Goal: Transaction & Acquisition: Purchase product/service

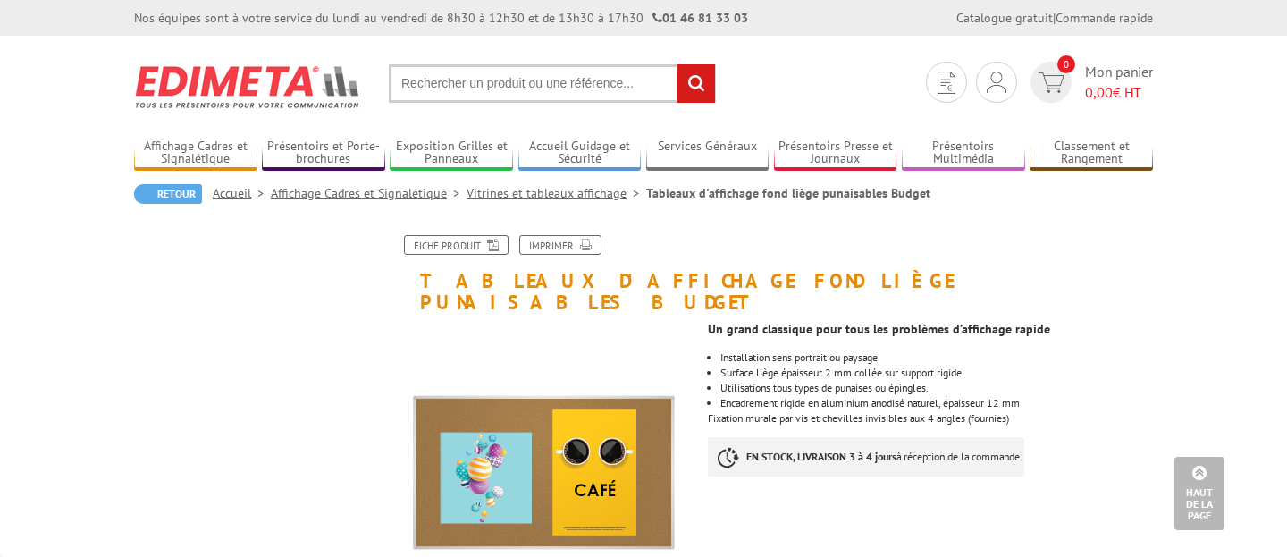
scroll to position [866, 0]
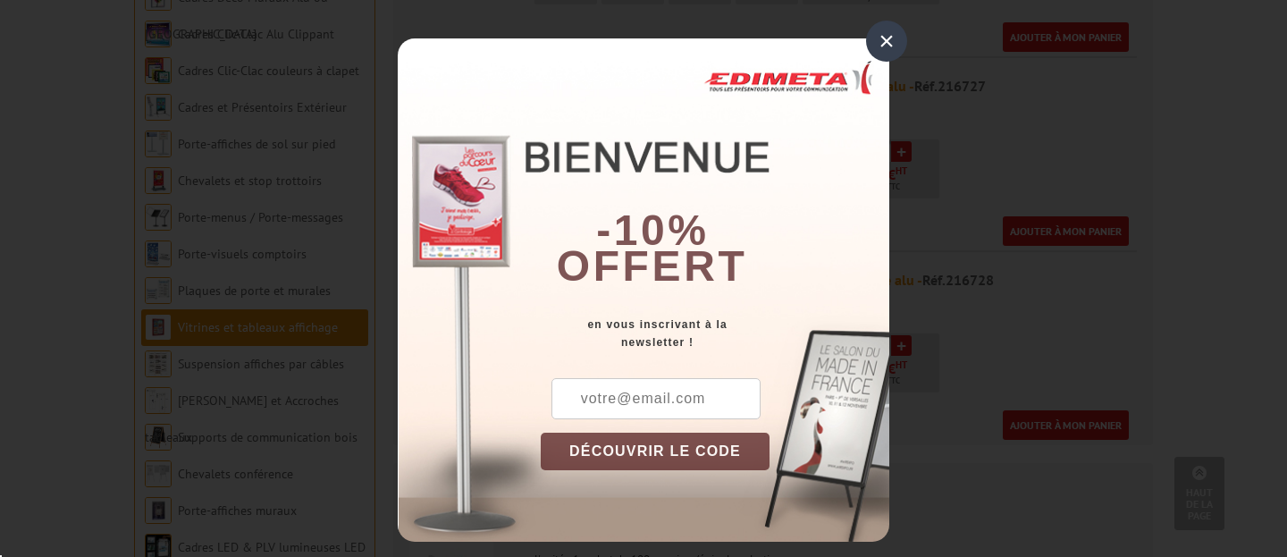
click at [678, 399] on input "text" at bounding box center [655, 398] width 209 height 41
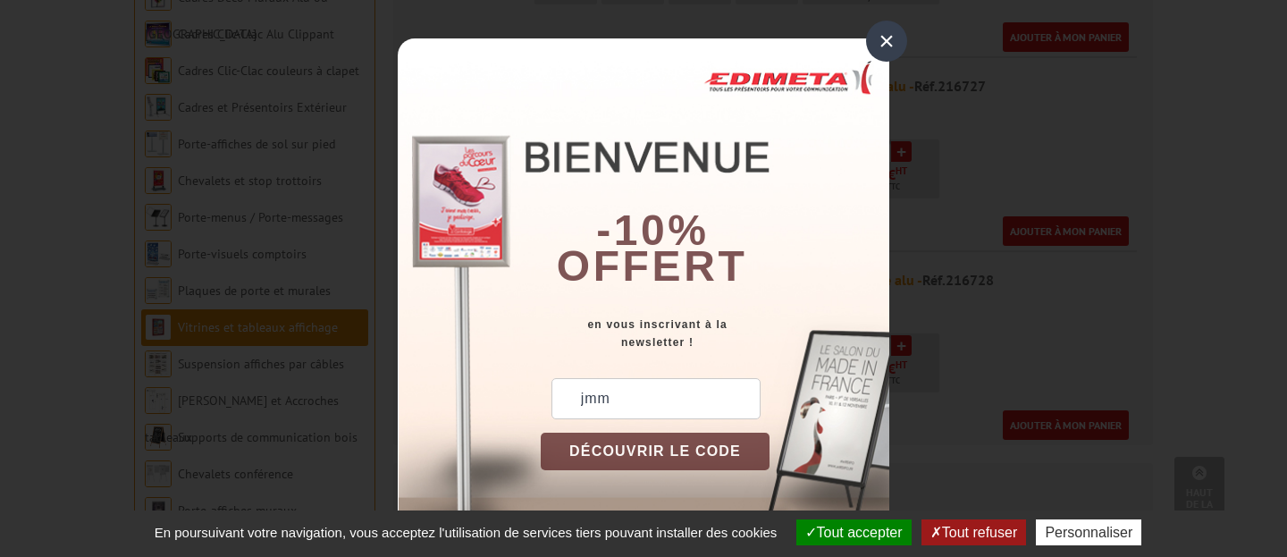
click at [874, 529] on button "Tout accepter" at bounding box center [853, 532] width 115 height 26
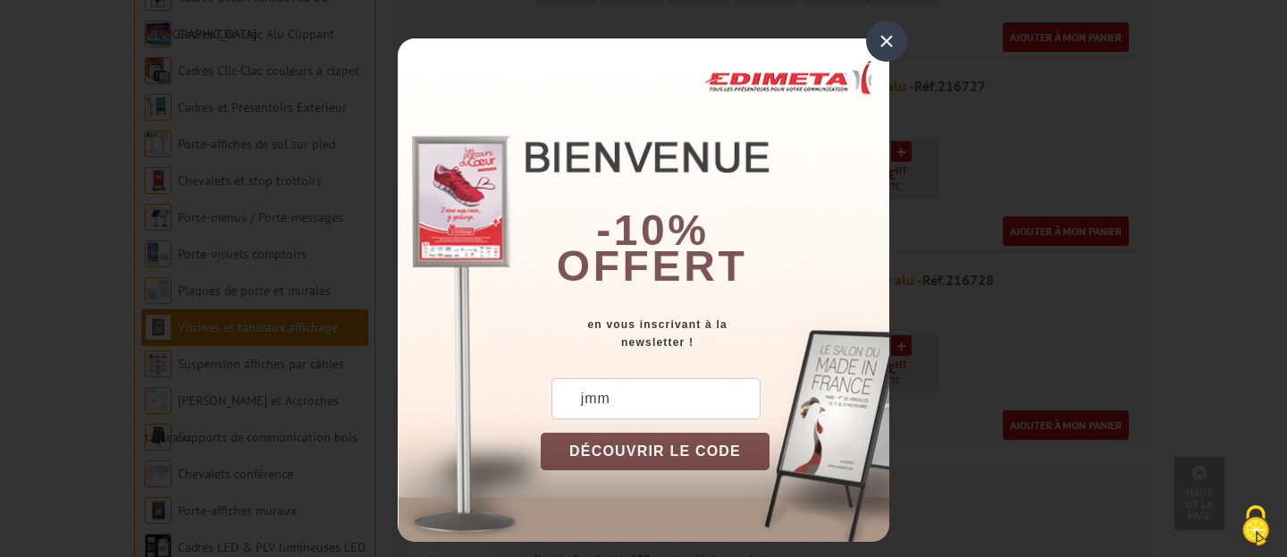
click at [642, 390] on input "jmm" at bounding box center [655, 398] width 209 height 41
click at [622, 398] on input "jmm" at bounding box center [655, 398] width 209 height 41
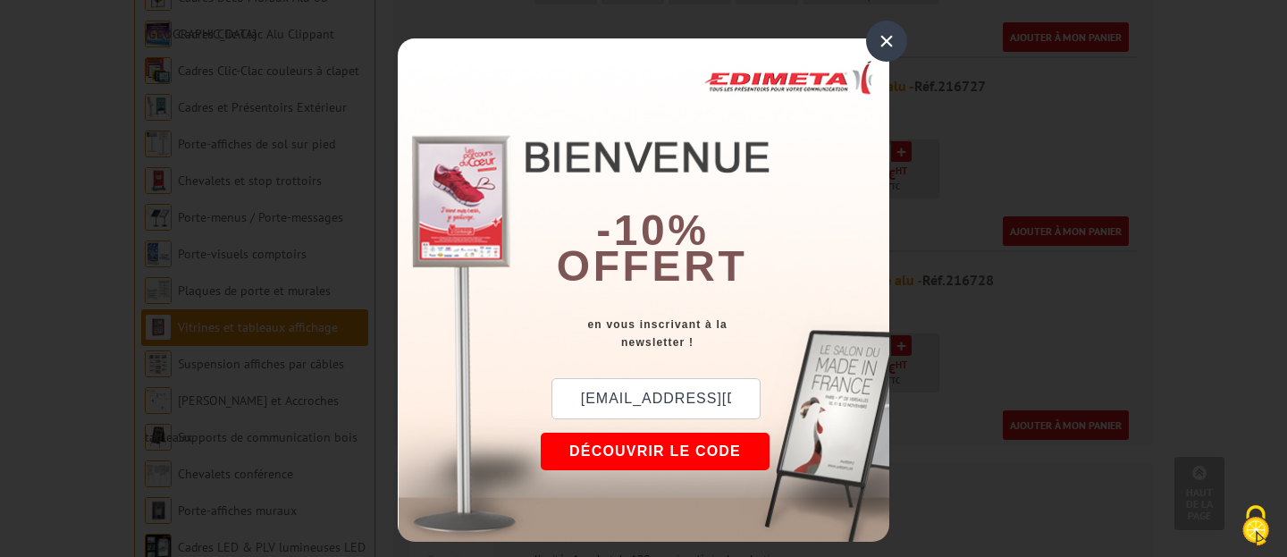
type input "[EMAIL_ADDRESS][DOMAIN_NAME]"
click at [629, 464] on button "DÉCOUVRIR LE CODE" at bounding box center [655, 451] width 229 height 38
click at [606, 462] on div "jmm@azuredicom.fr New10 DÉCOUVRIR LE CODE Copier le code Continuer sur edimeta.…" at bounding box center [715, 460] width 348 height 164
click at [985, 351] on div "× -10% offert en vous inscrivant à la newsletter ! jmm@azuredicom.fr New10 DÉCO…" at bounding box center [643, 278] width 1287 height 557
click at [669, 442] on button "Copier le code" at bounding box center [638, 451] width 195 height 38
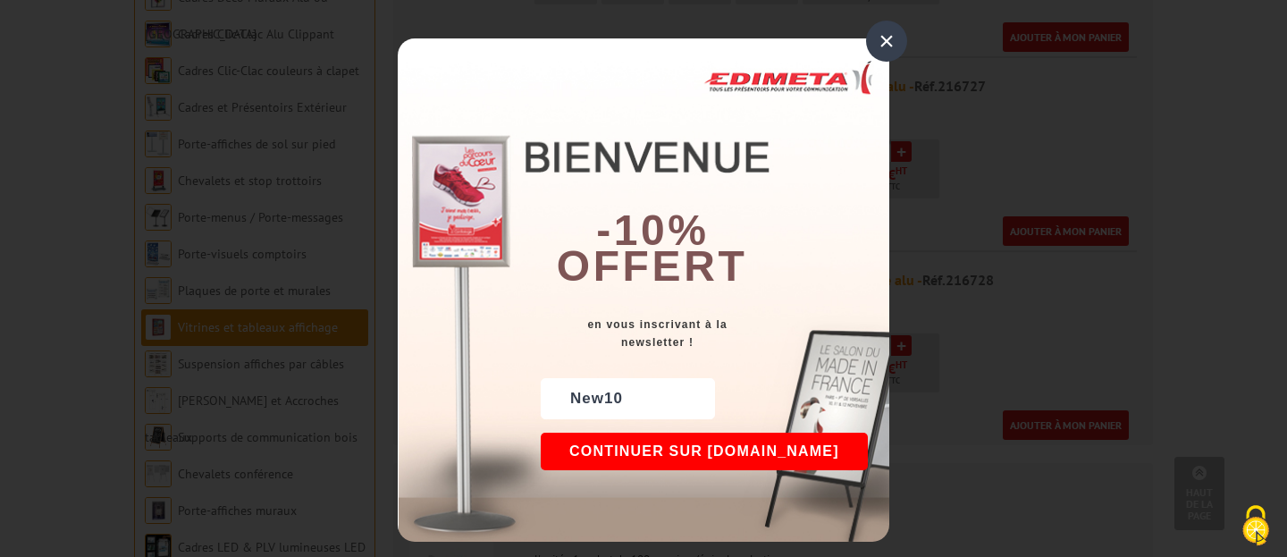
click at [791, 454] on button "Continuer sur edimeta.fr" at bounding box center [704, 451] width 327 height 38
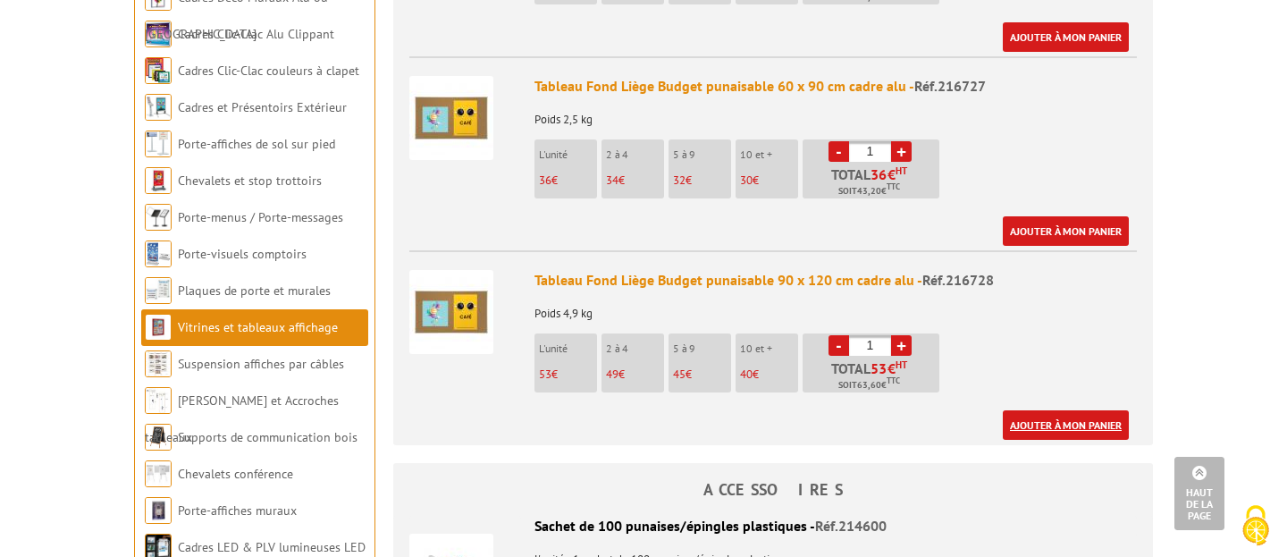
click at [1065, 410] on link "Ajouter à mon panier" at bounding box center [1065, 424] width 126 height 29
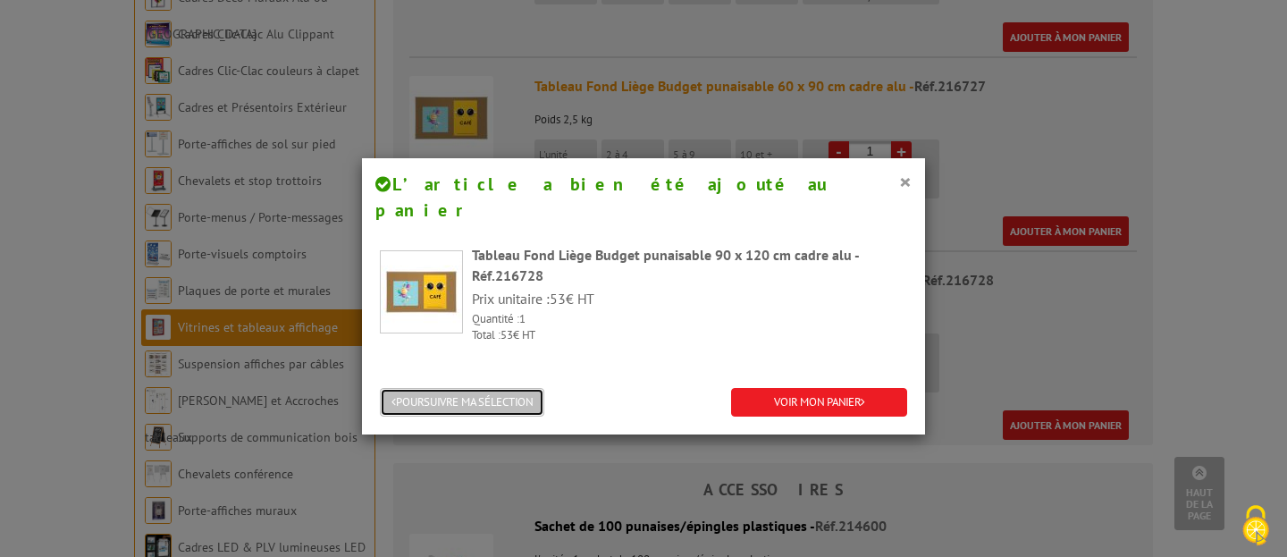
click at [447, 388] on button "POURSUIVRE MA SÉLECTION" at bounding box center [462, 402] width 164 height 29
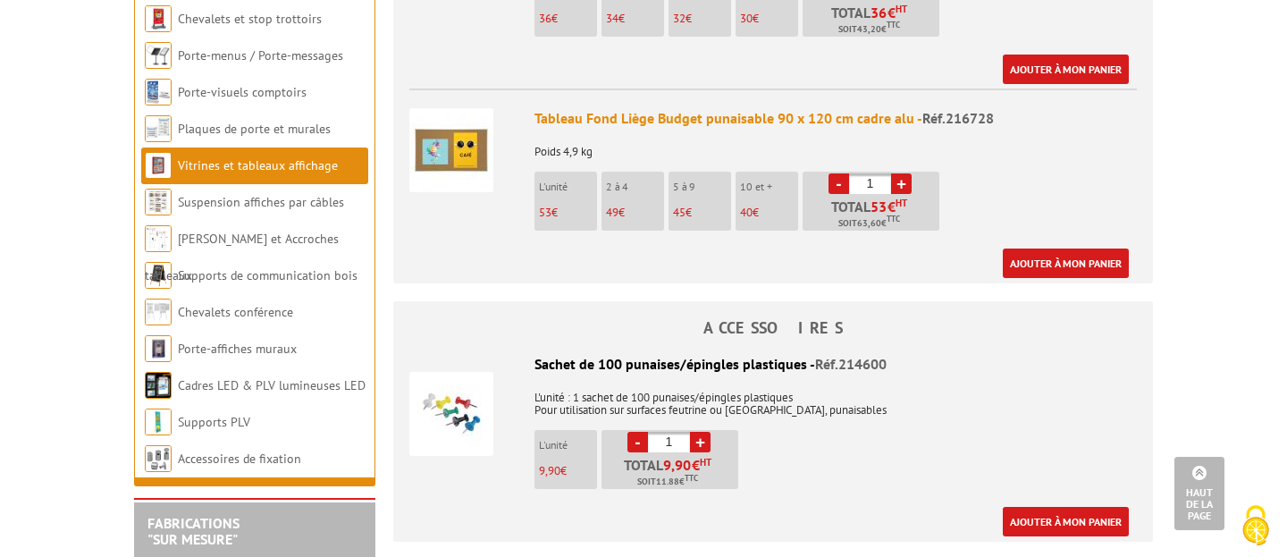
scroll to position [1103, 0]
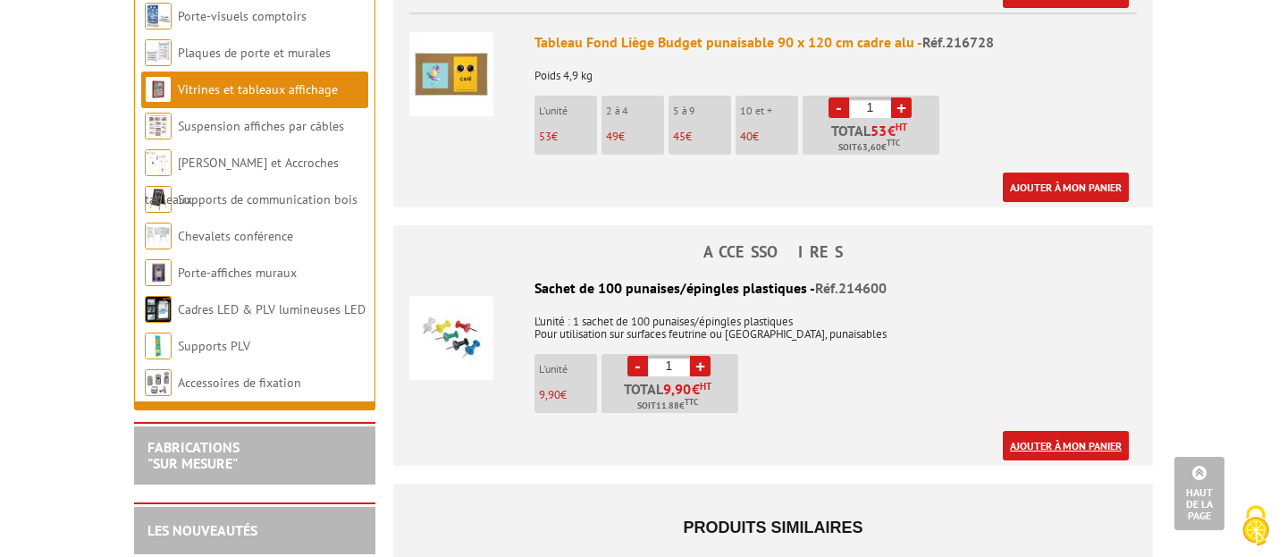
click at [1012, 431] on link "Ajouter à mon panier" at bounding box center [1065, 445] width 126 height 29
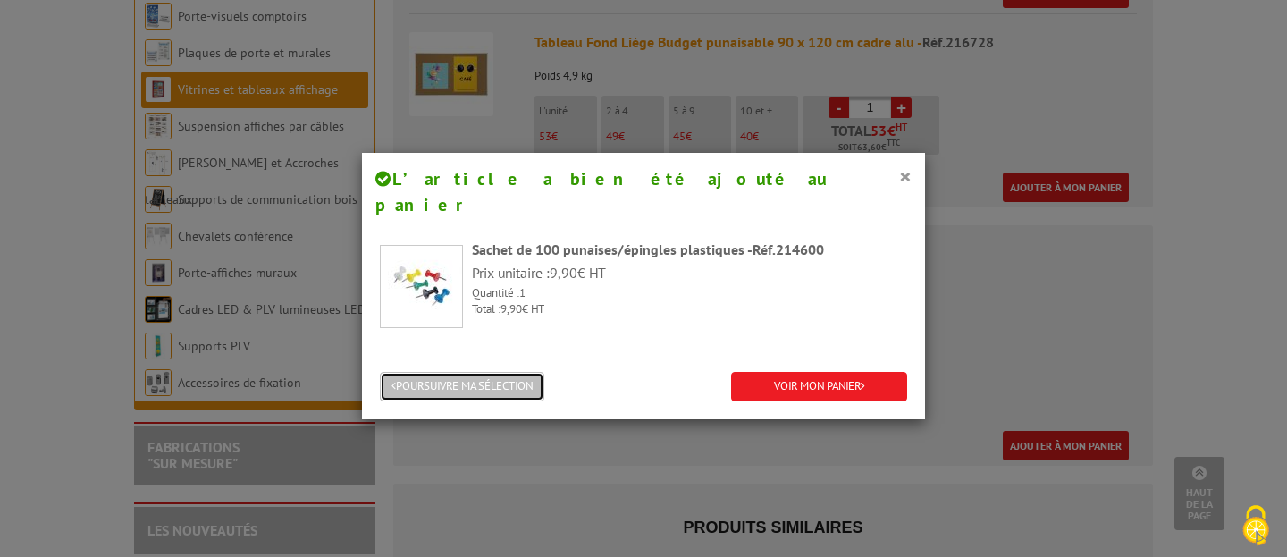
click at [507, 372] on button "POURSUIVRE MA SÉLECTION" at bounding box center [462, 386] width 164 height 29
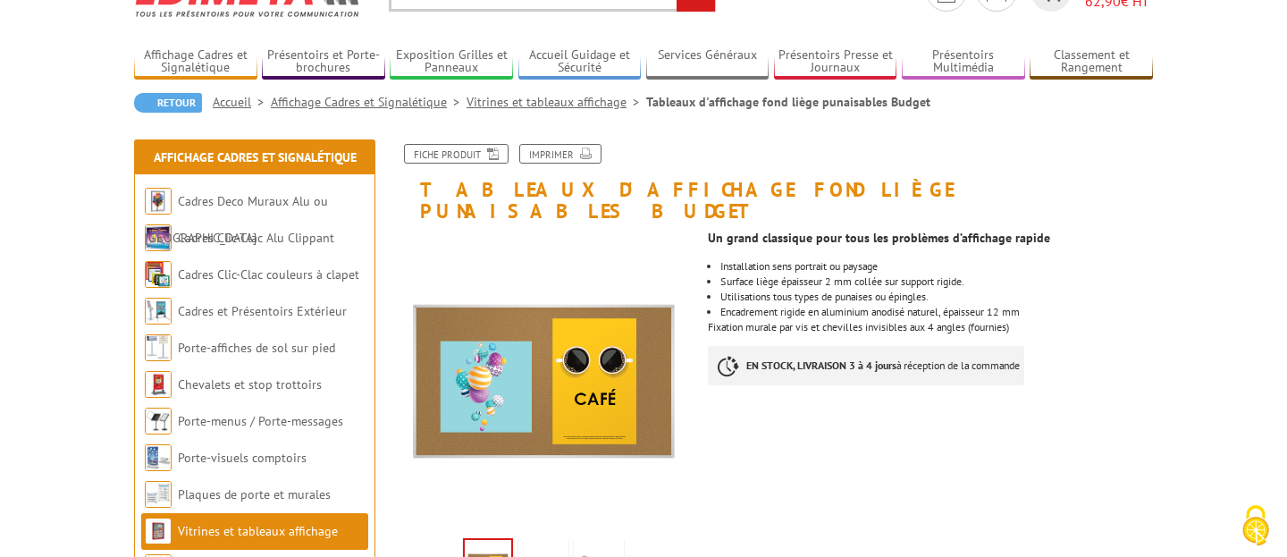
scroll to position [0, 0]
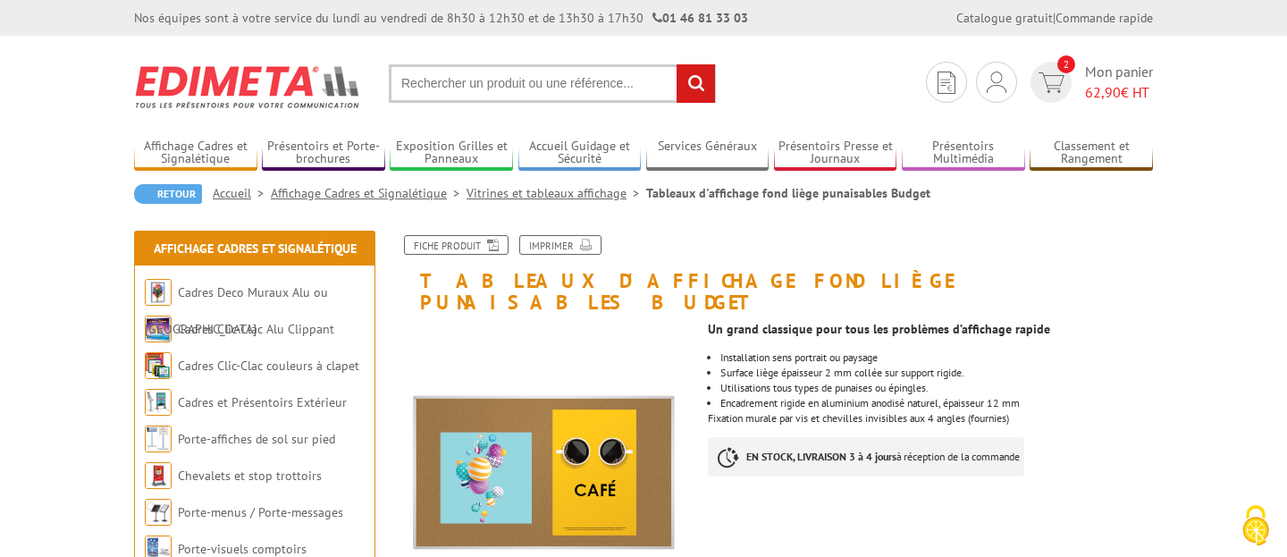
click at [436, 80] on input "text" at bounding box center [552, 83] width 327 height 38
type input "urnes transparente"
click at [676, 64] on input "rechercher" at bounding box center [695, 83] width 38 height 38
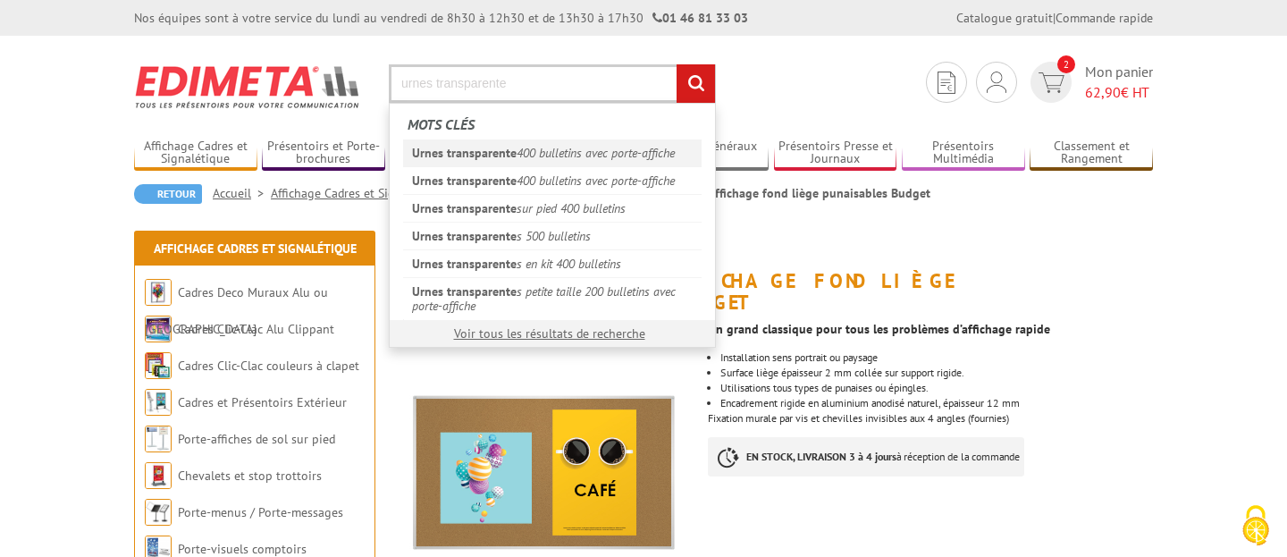
click at [471, 157] on em "Urnes transparente" at bounding box center [464, 153] width 105 height 16
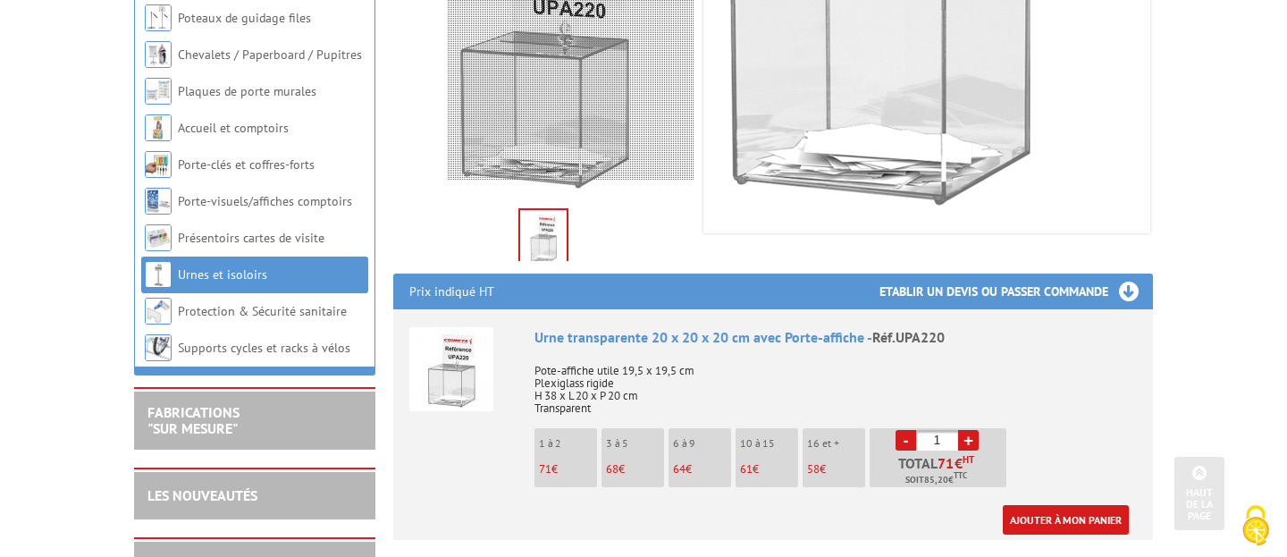
scroll to position [425, 0]
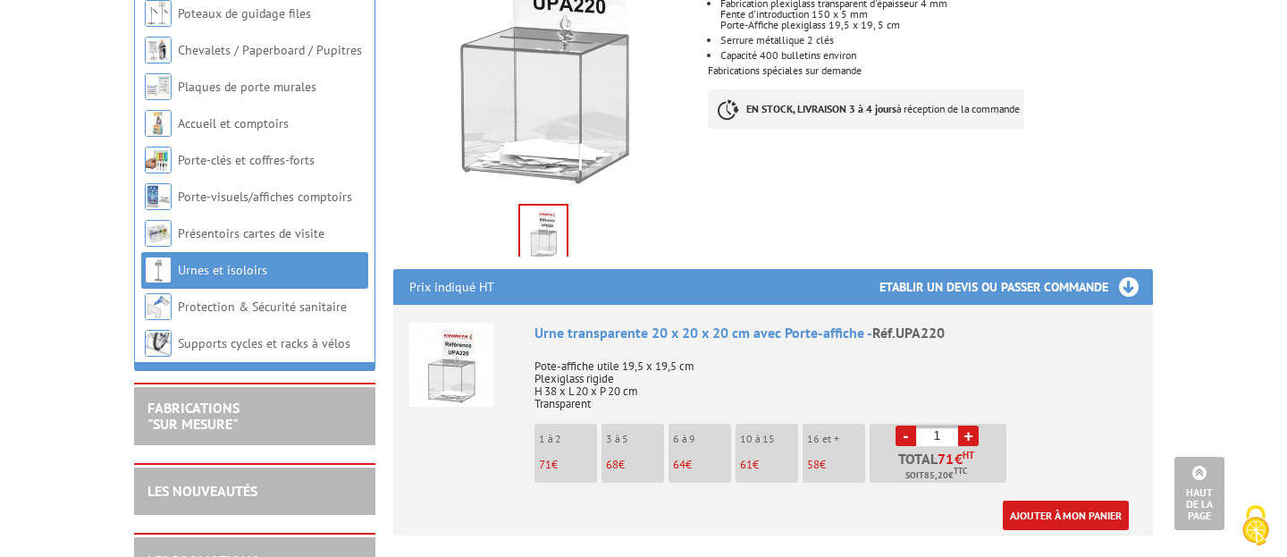
click at [624, 458] on p "68 €" at bounding box center [635, 464] width 58 height 13
click at [975, 425] on link "+" at bounding box center [968, 435] width 21 height 21
click at [974, 425] on link "+" at bounding box center [968, 435] width 21 height 21
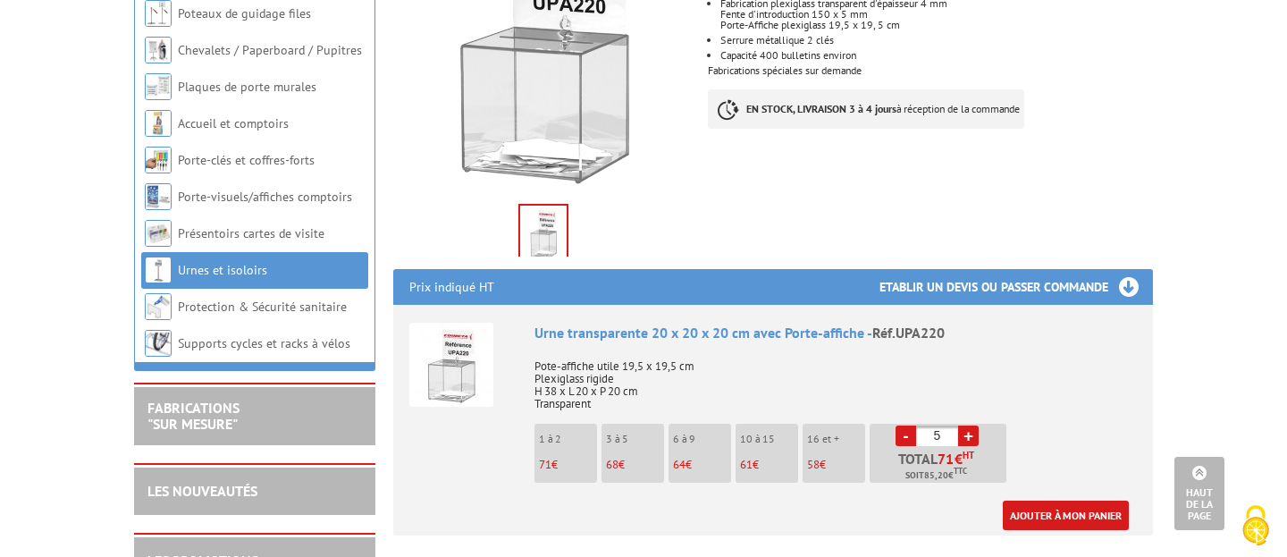
click at [974, 425] on link "+" at bounding box center [968, 435] width 21 height 21
click at [903, 425] on link "-" at bounding box center [905, 435] width 21 height 21
type input "5"
click at [1033, 500] on link "Ajouter à mon panier" at bounding box center [1065, 514] width 126 height 29
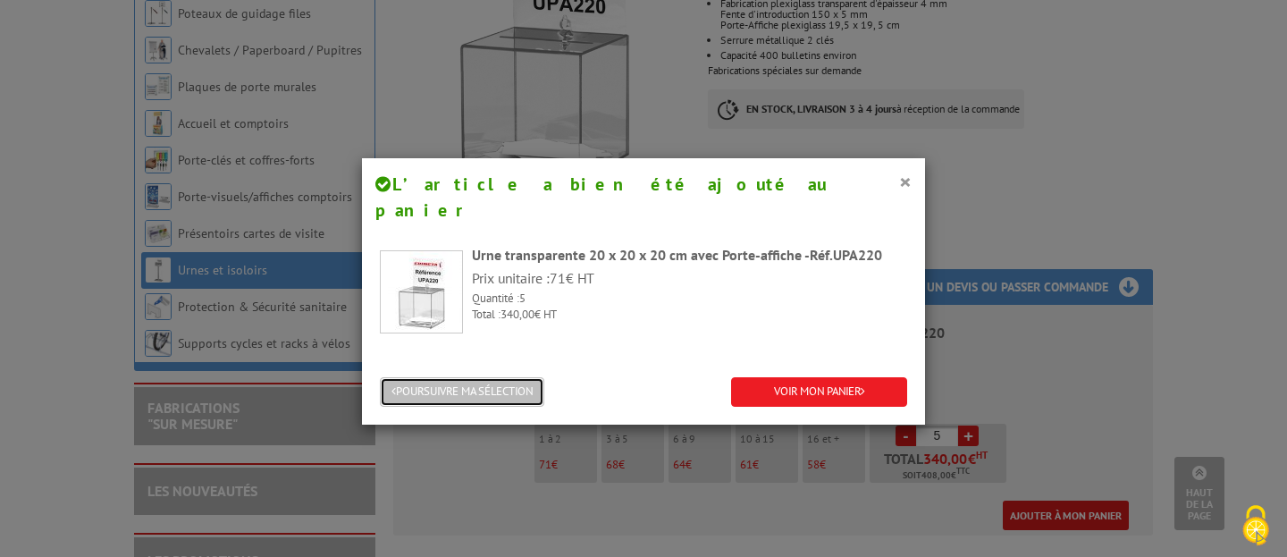
click at [475, 377] on button "POURSUIVRE MA SÉLECTION" at bounding box center [462, 391] width 164 height 29
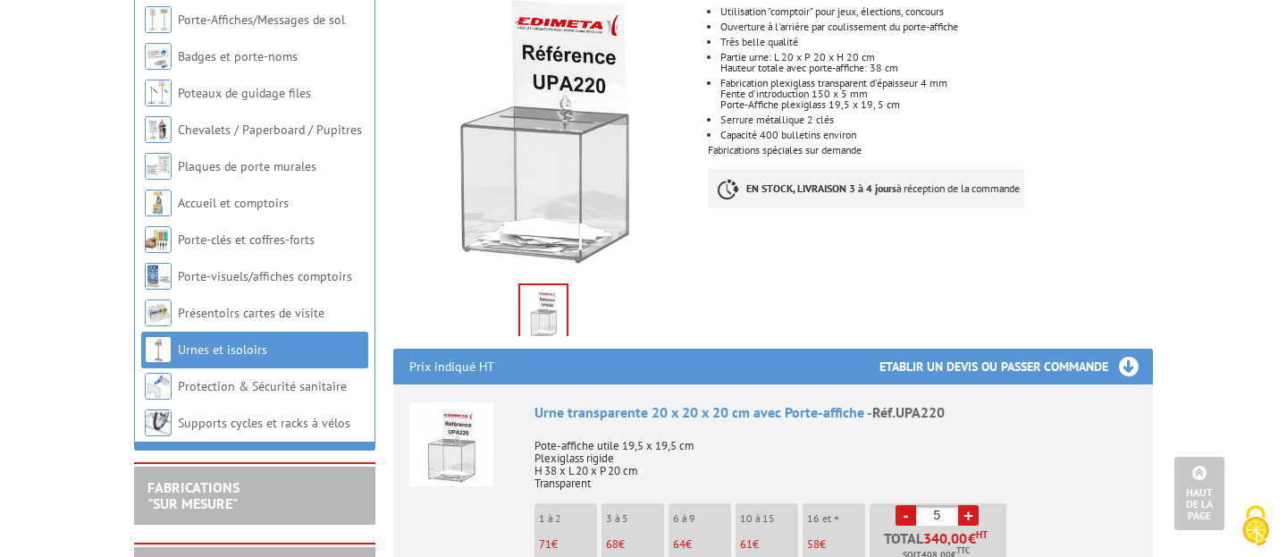
scroll to position [0, 0]
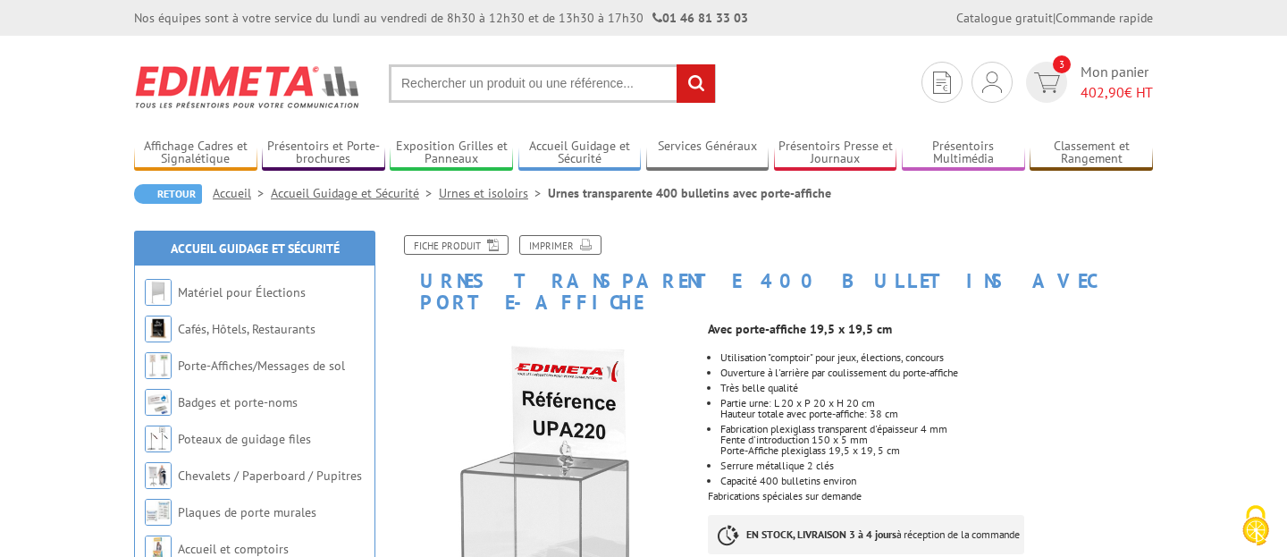
click at [566, 284] on h1 "Urnes transparente 400 bulletins avec porte-affiche" at bounding box center [773, 274] width 786 height 78
click at [959, 121] on link "Je me connecte" at bounding box center [991, 121] width 189 height 21
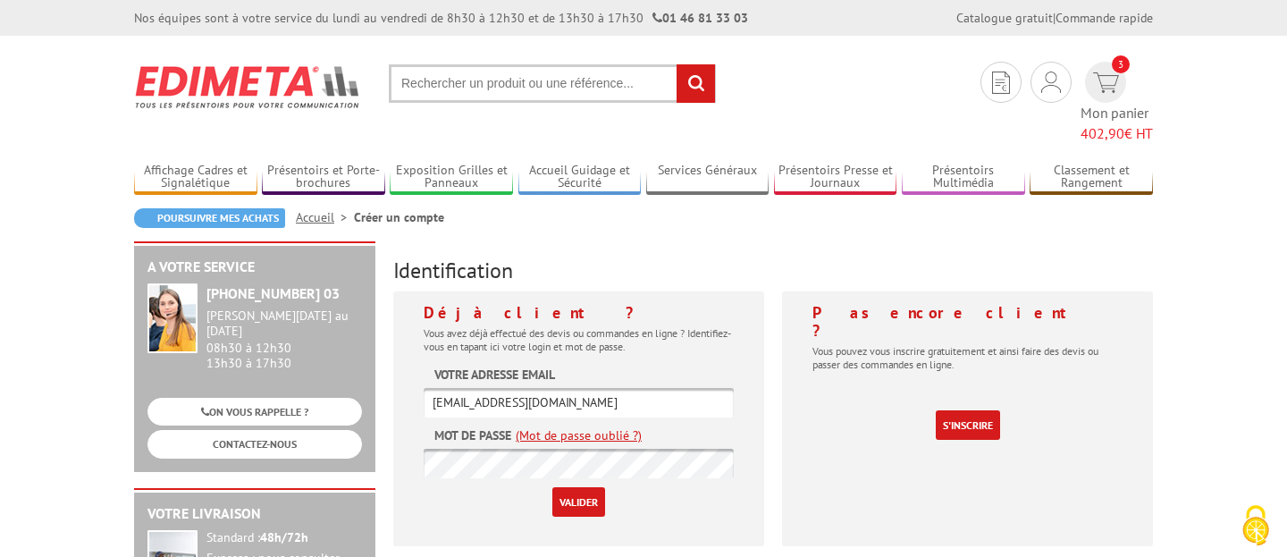
click at [585, 487] on input "Valider" at bounding box center [578, 501] width 53 height 29
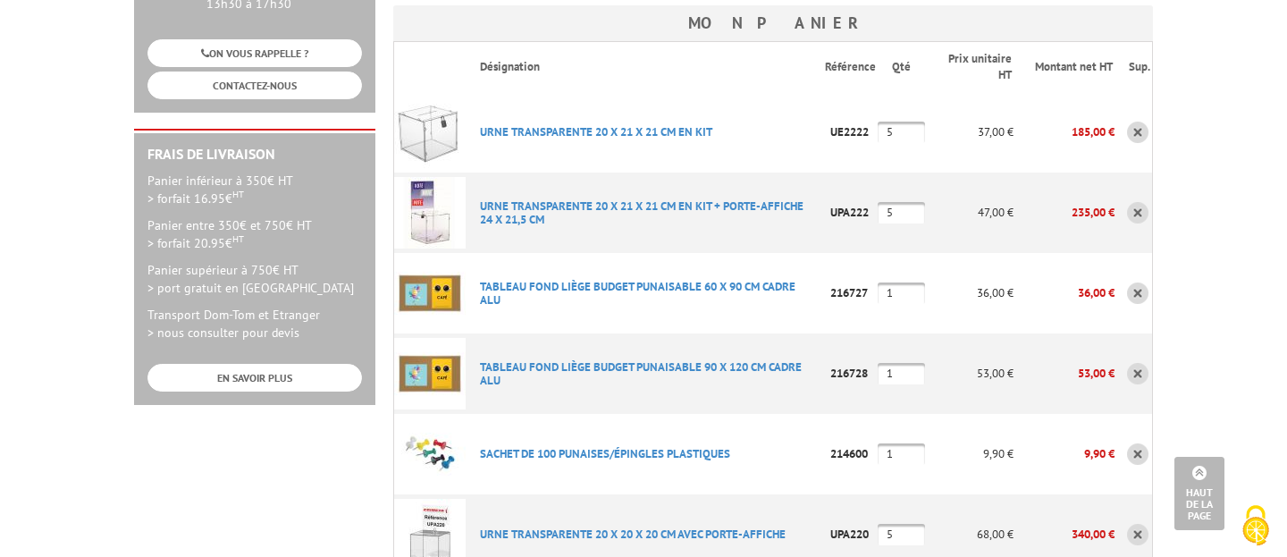
scroll to position [408, 0]
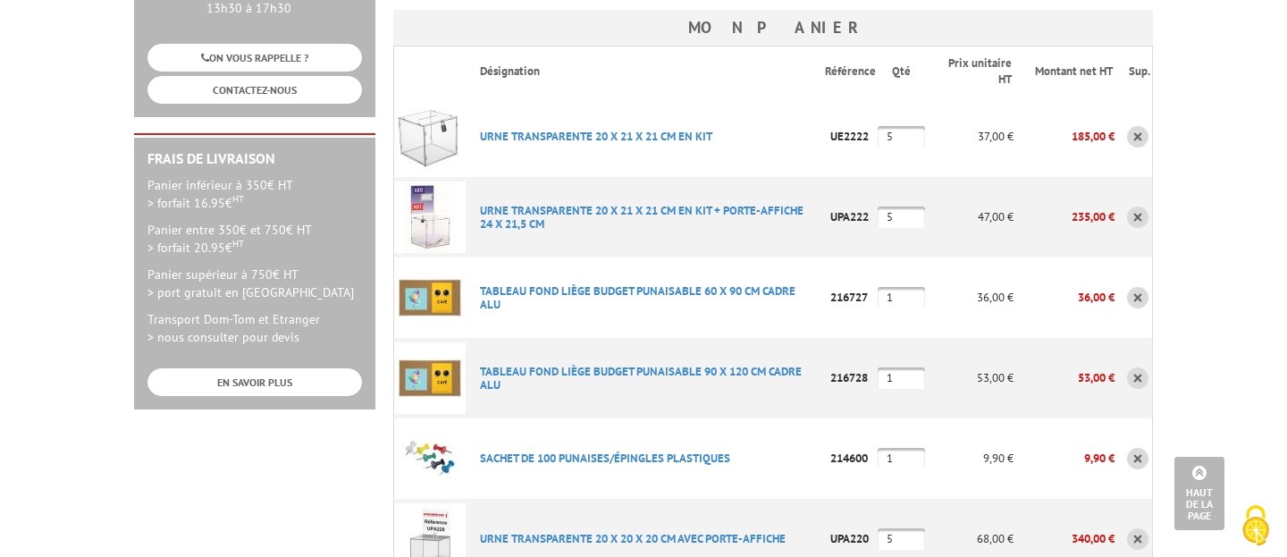
click at [1140, 287] on link at bounding box center [1137, 297] width 21 height 21
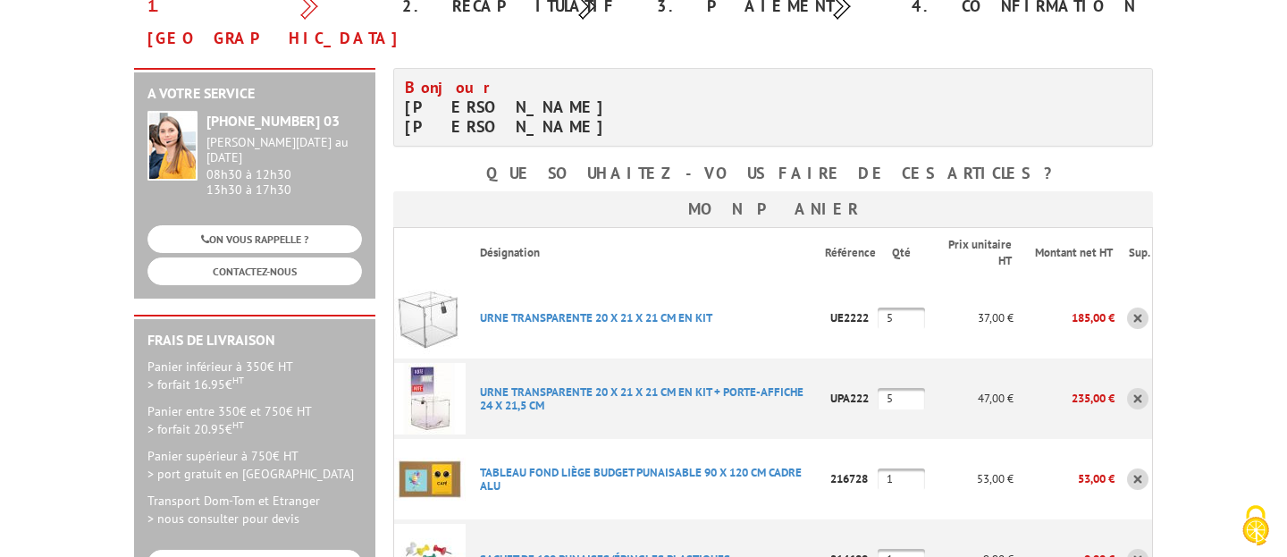
scroll to position [245, 0]
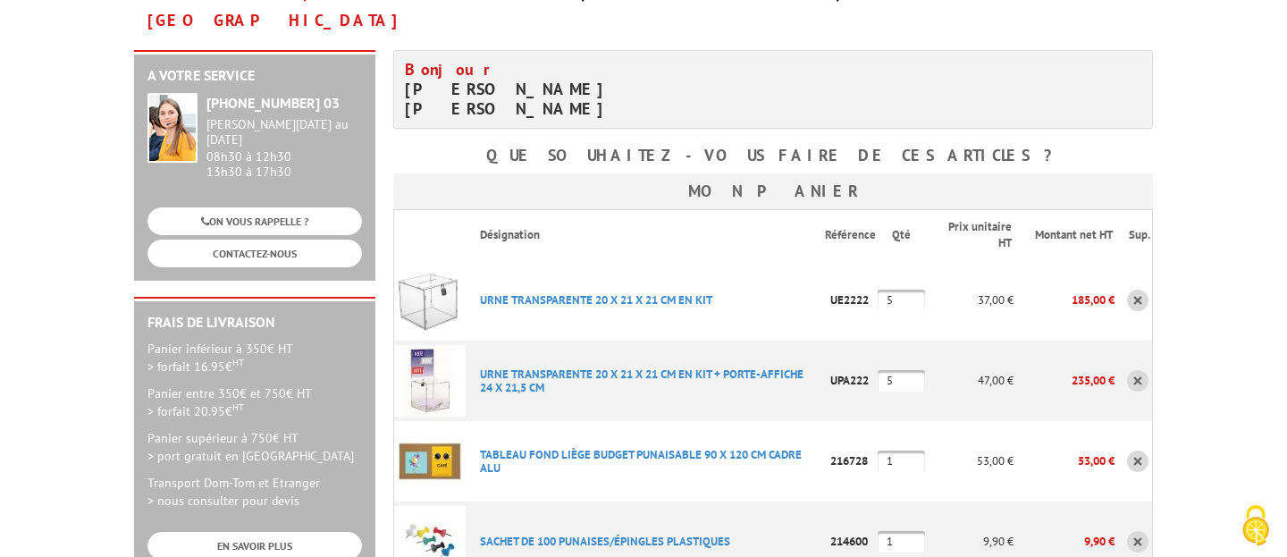
click at [1136, 289] on link at bounding box center [1137, 299] width 21 height 21
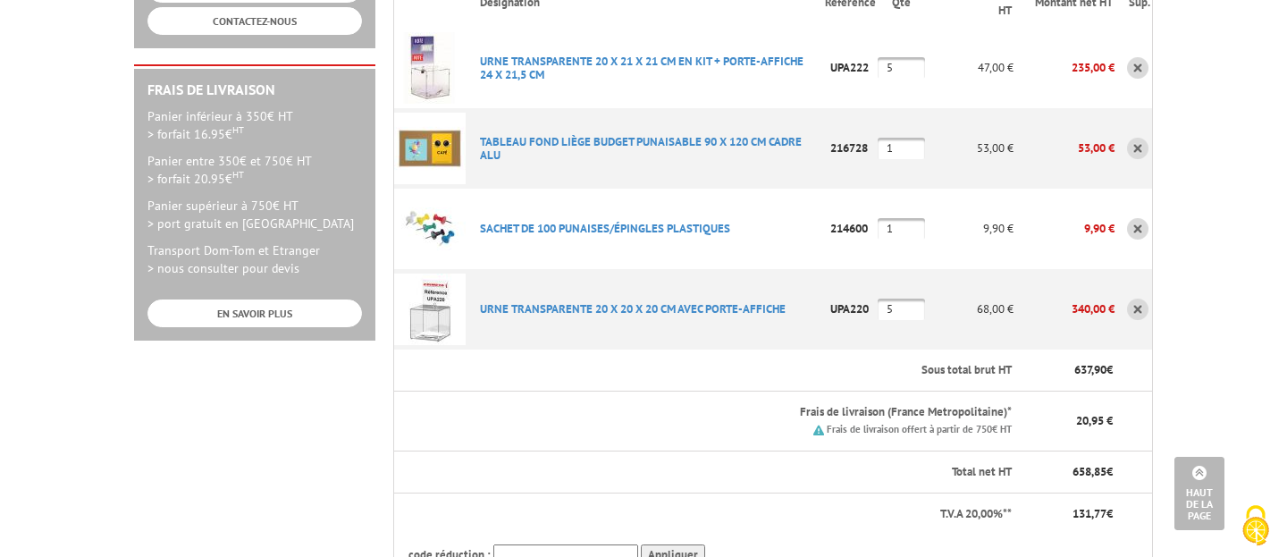
scroll to position [482, 0]
